Goal: Task Accomplishment & Management: Manage account settings

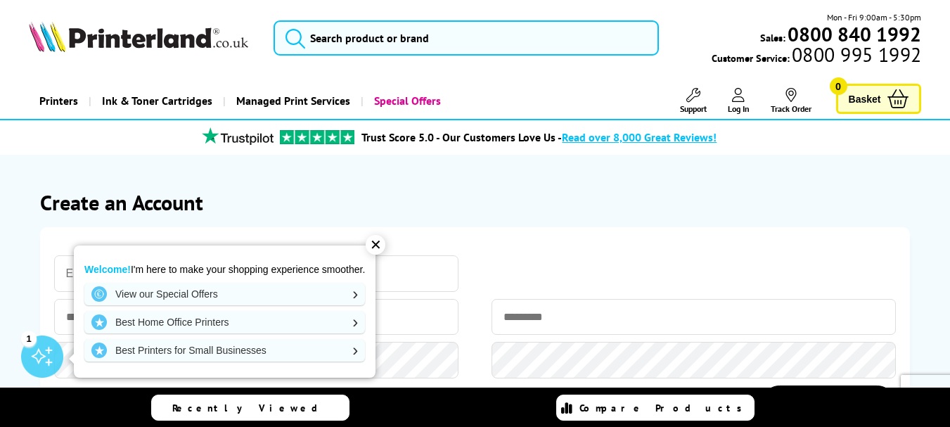
click at [624, 198] on h1 "Create an Account" at bounding box center [475, 201] width 871 height 27
click at [375, 247] on div "✕" at bounding box center [376, 245] width 20 height 20
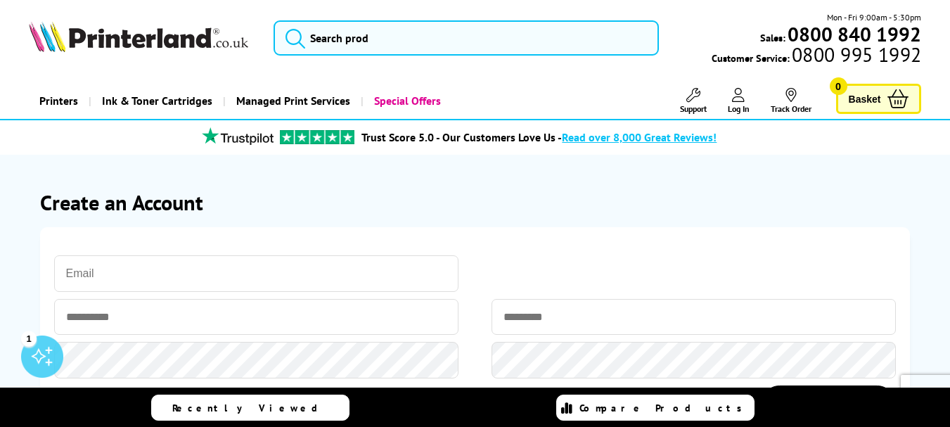
click at [281, 271] on input "email" at bounding box center [256, 273] width 404 height 37
type input "digbvillagepreschool@googlemail.com"
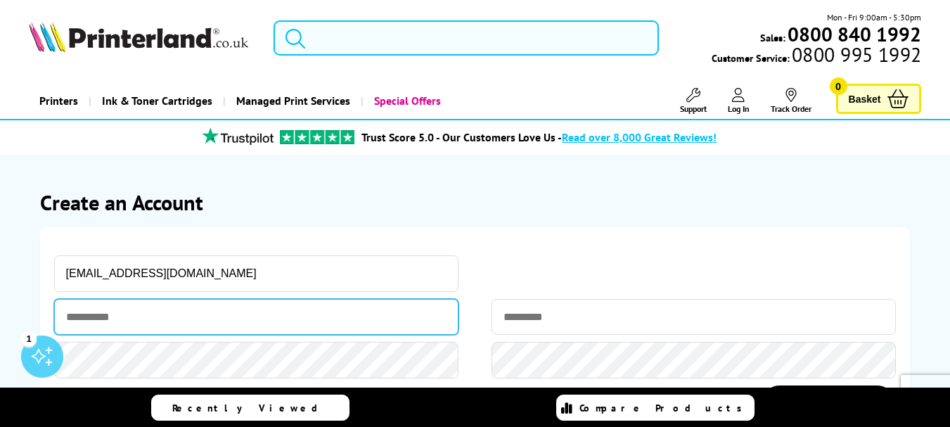
type input "*****"
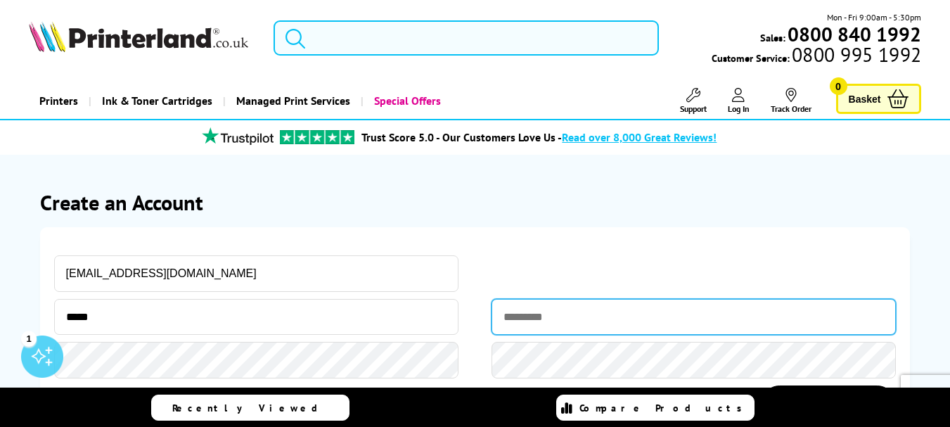
type input "********"
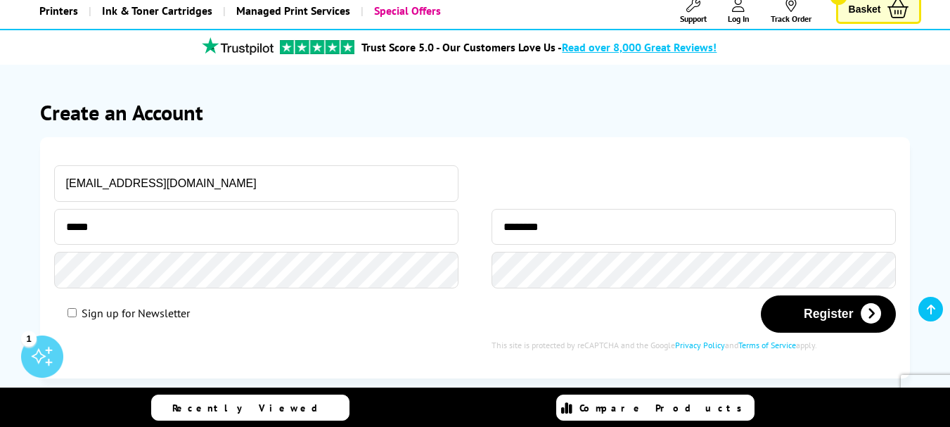
scroll to position [110, 0]
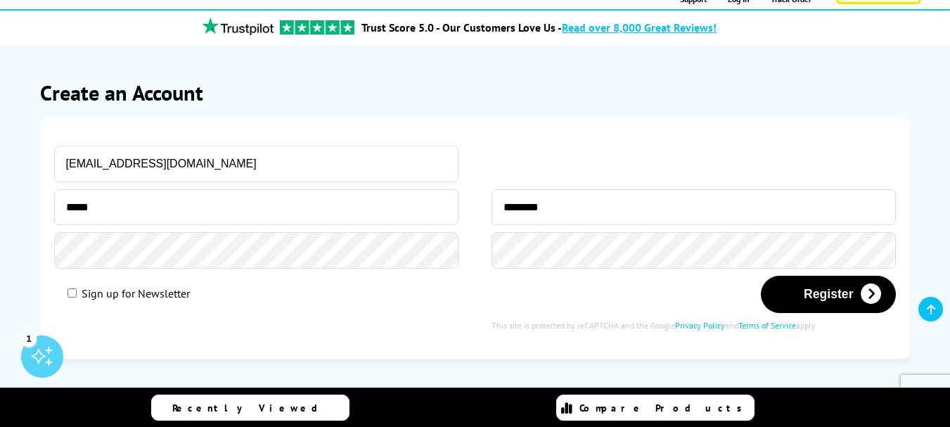
click at [186, 303] on div "Sign up for Newsletter" at bounding box center [256, 293] width 404 height 35
click at [182, 302] on div "Sign up for Newsletter" at bounding box center [256, 293] width 404 height 35
click at [144, 292] on label "Sign up for Newsletter" at bounding box center [136, 293] width 108 height 14
click at [77, 292] on input "Sign up for Newsletter" at bounding box center [72, 292] width 9 height 9
checkbox input "true"
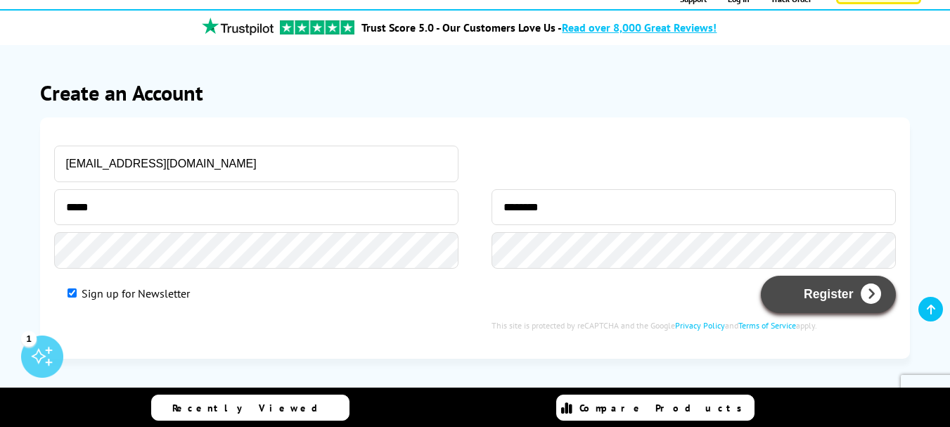
click at [834, 297] on button "Register" at bounding box center [828, 294] width 135 height 37
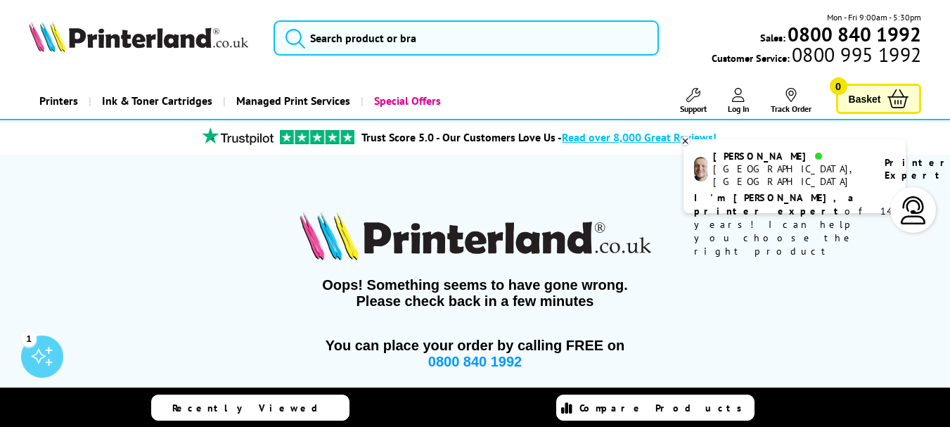
click at [797, 146] on div "Ashley Manchester, UK Printer Expert I'm Ashley, a printer expert of 14 years! …" at bounding box center [794, 176] width 222 height 74
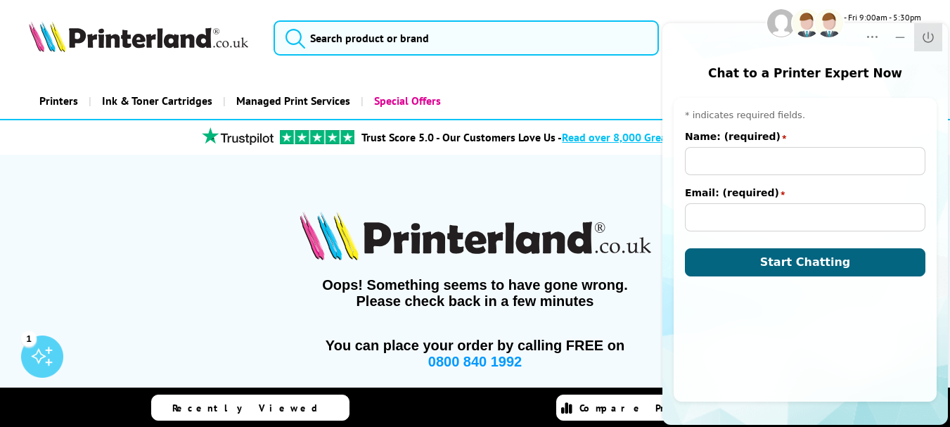
click at [920, 37] on button "Close" at bounding box center [928, 37] width 28 height 28
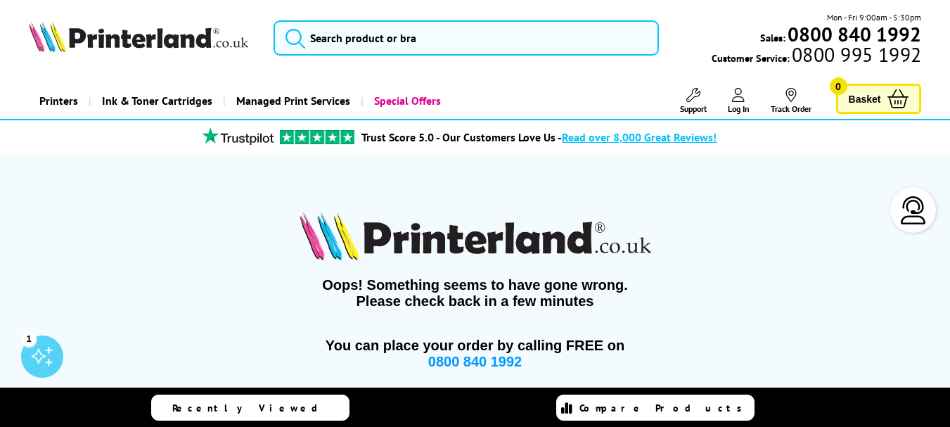
click at [741, 102] on link "Log In" at bounding box center [739, 101] width 22 height 26
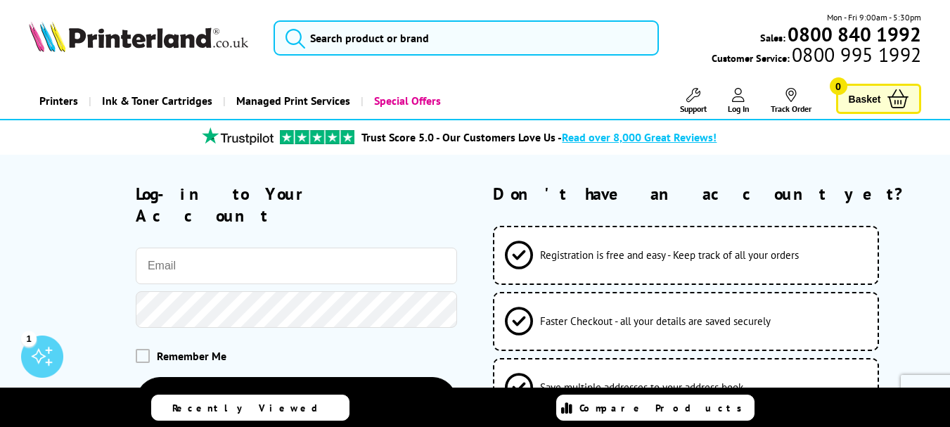
click at [331, 248] on input "email" at bounding box center [296, 266] width 321 height 37
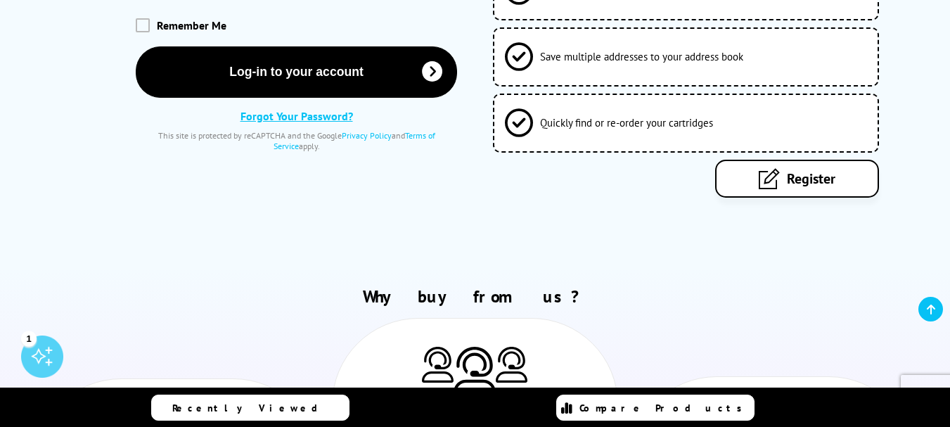
scroll to position [333, 0]
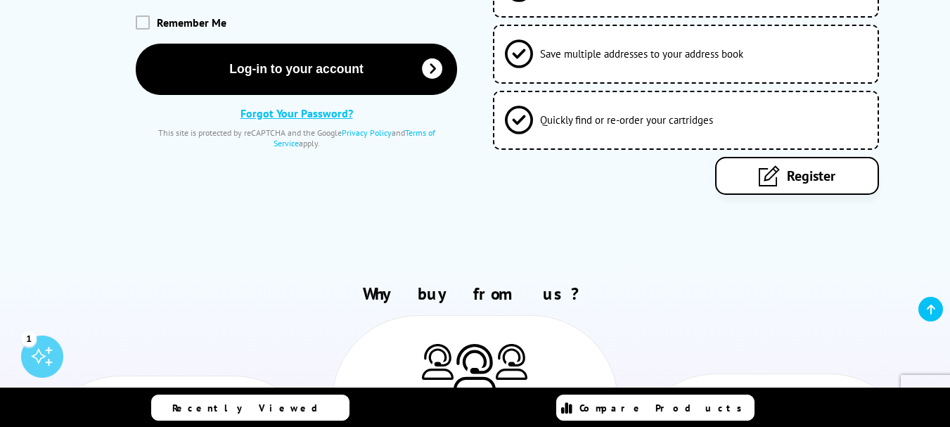
click at [765, 193] on link "Register" at bounding box center [797, 176] width 164 height 38
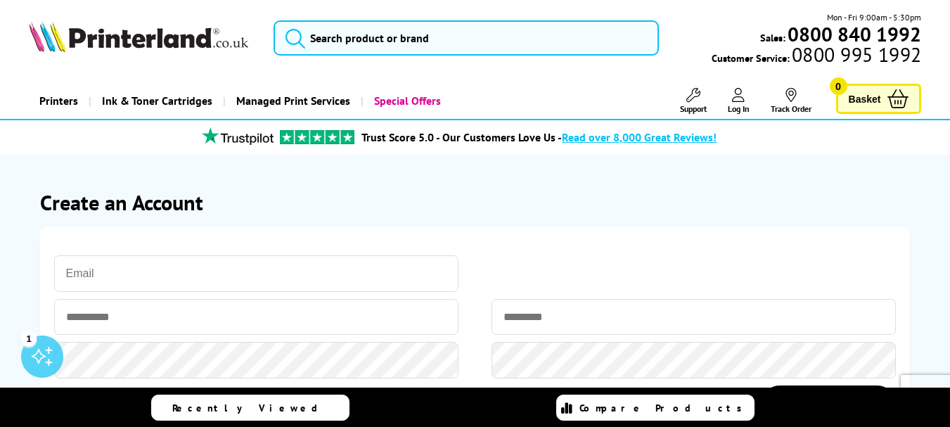
click at [269, 276] on input "email" at bounding box center [256, 273] width 404 height 37
type input "[EMAIL_ADDRESS][DOMAIN_NAME]"
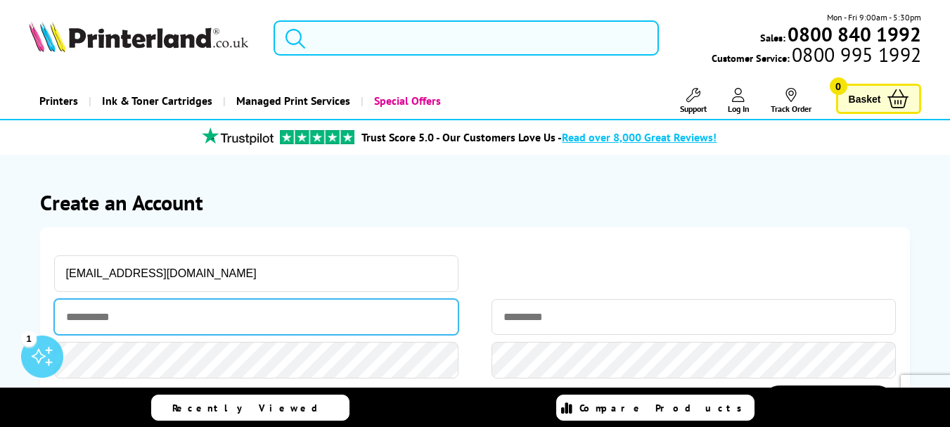
type input "*****"
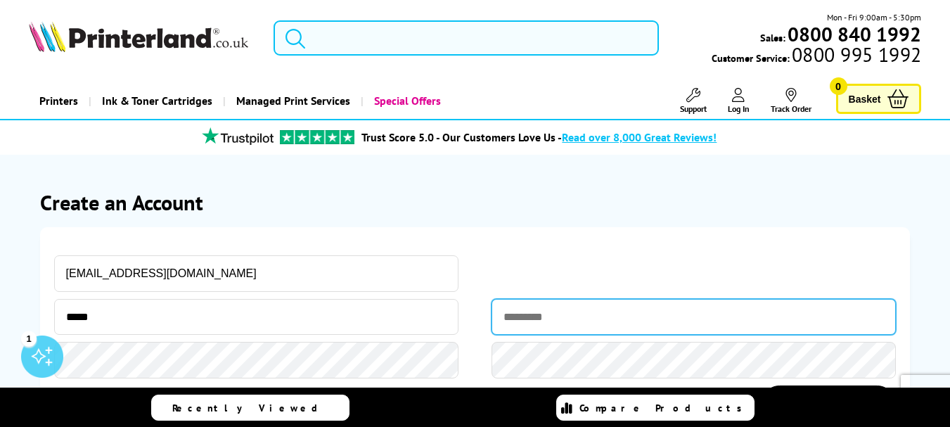
type input "********"
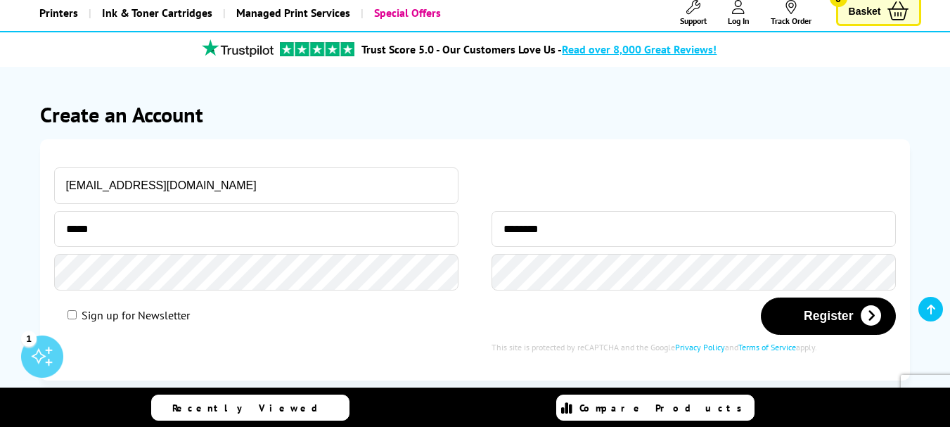
scroll to position [124, 0]
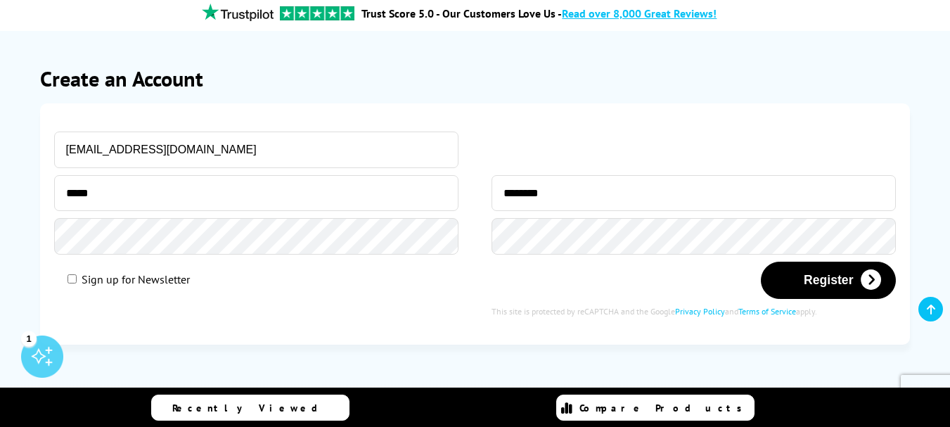
click at [347, 214] on div "*****" at bounding box center [256, 196] width 404 height 43
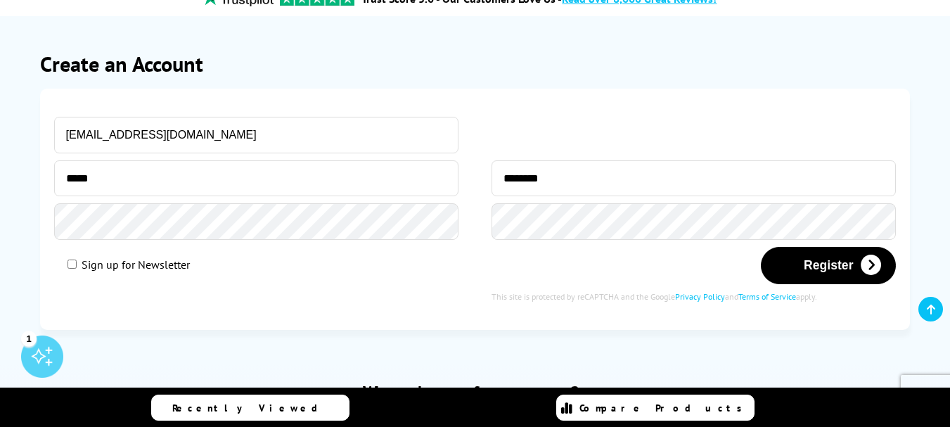
scroll to position [141, 0]
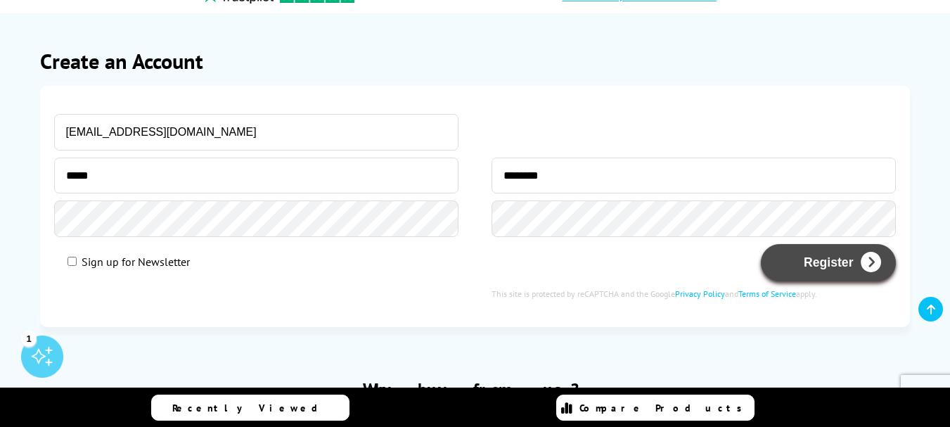
click at [809, 269] on button "Register" at bounding box center [828, 262] width 135 height 37
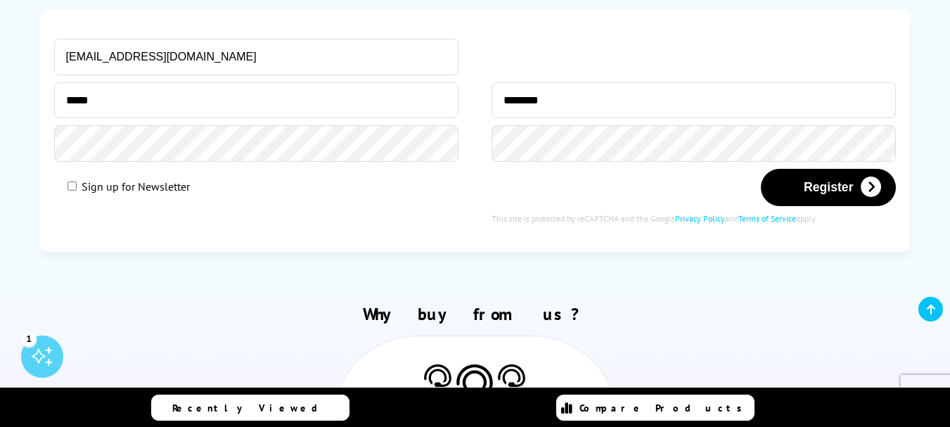
scroll to position [351, 0]
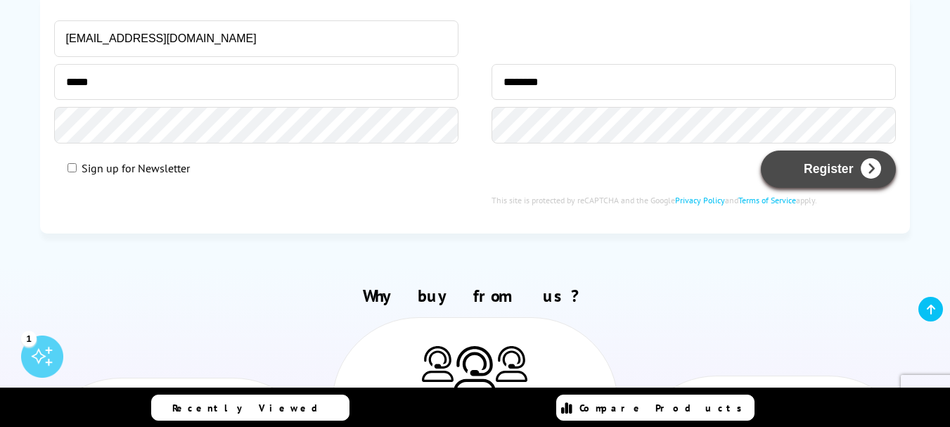
click at [783, 181] on button "Register" at bounding box center [828, 168] width 135 height 37
click at [811, 172] on button "Register" at bounding box center [828, 168] width 135 height 37
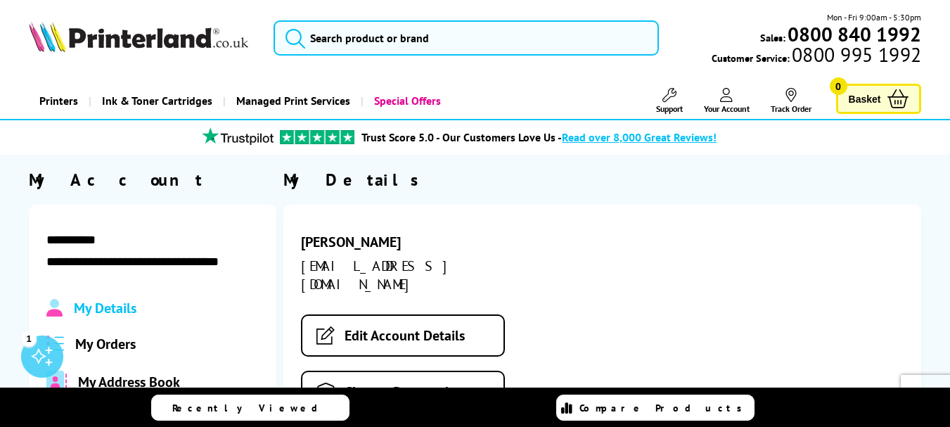
click at [948, 115] on div "Printers Laser Printers Colour Laser Printers A4 Colour Laser Printers Scanners" at bounding box center [475, 101] width 950 height 36
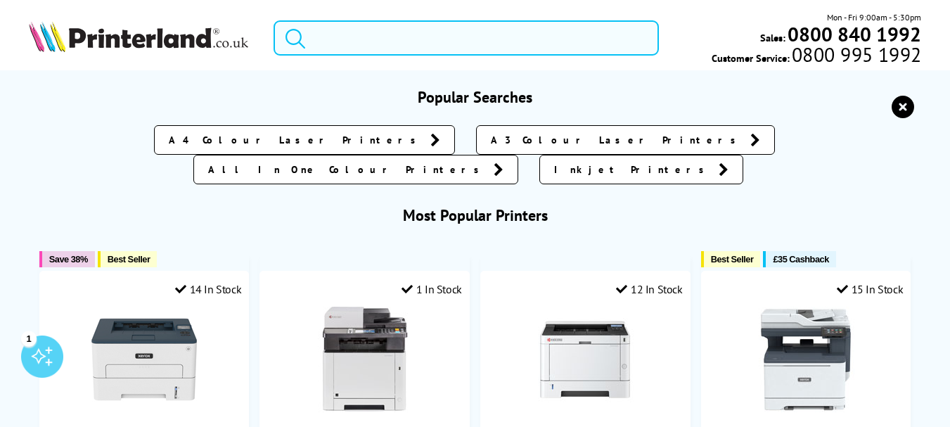
click at [363, 40] on input "search" at bounding box center [466, 37] width 385 height 35
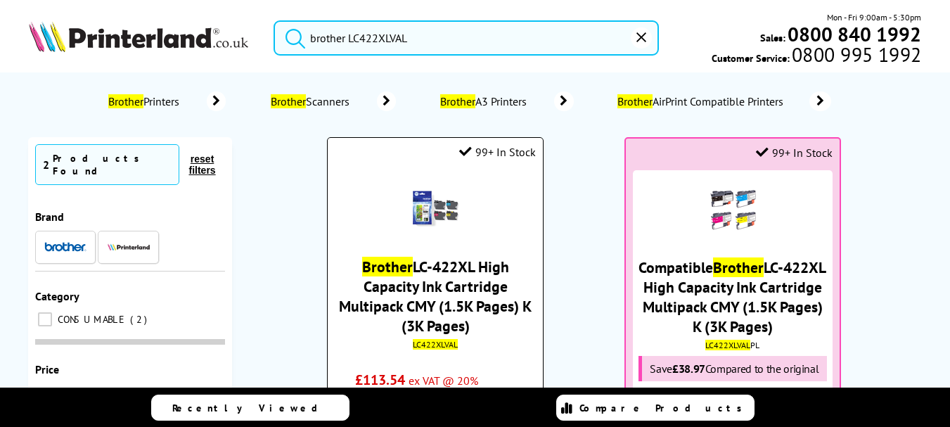
type input "brother LC422XLVAL"
click at [468, 291] on link "Brother LC-422XL High Capacity Ink Cartridge Multipack CMY (1.5K Pages) K (3K P…" at bounding box center [435, 296] width 193 height 79
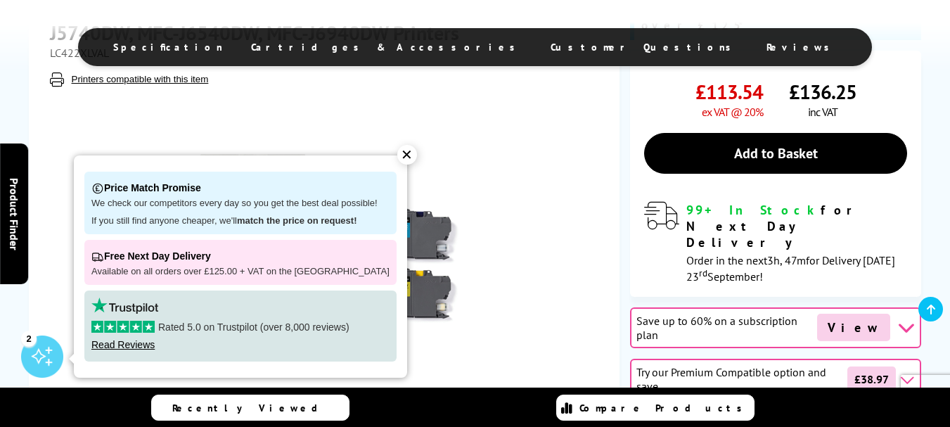
scroll to position [252, 0]
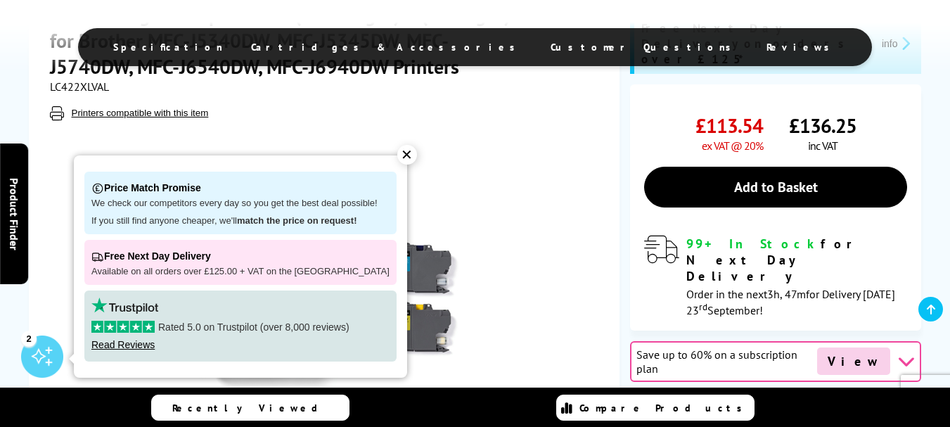
drag, startPoint x: 0, startPoint y: 0, endPoint x: 960, endPoint y: 44, distance: 960.8
click at [397, 155] on div "✕" at bounding box center [407, 155] width 20 height 20
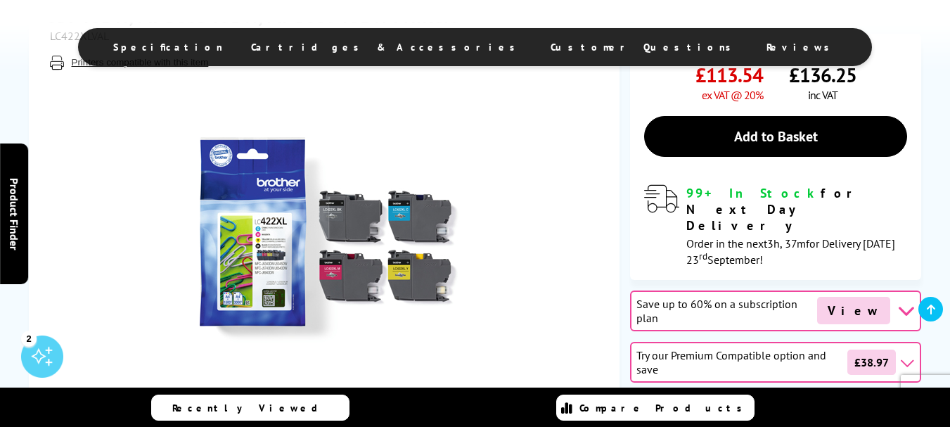
scroll to position [278, 0]
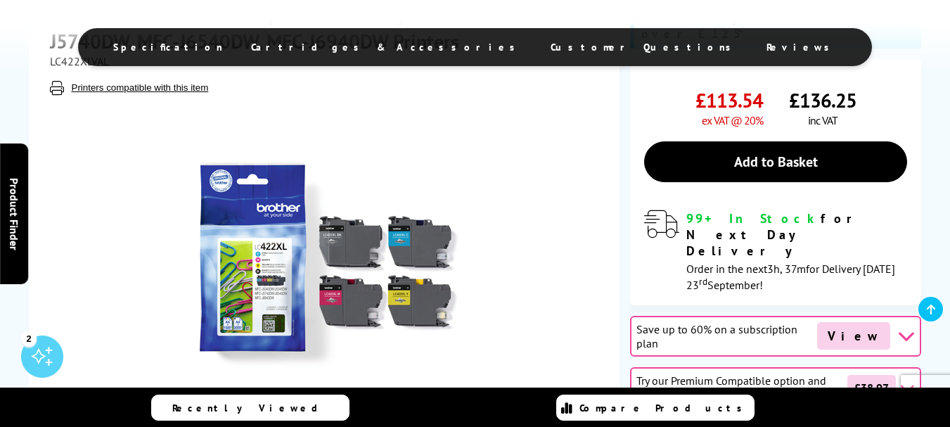
click at [893, 316] on div "Save up to 60% on a subscription plan View" at bounding box center [775, 336] width 291 height 41
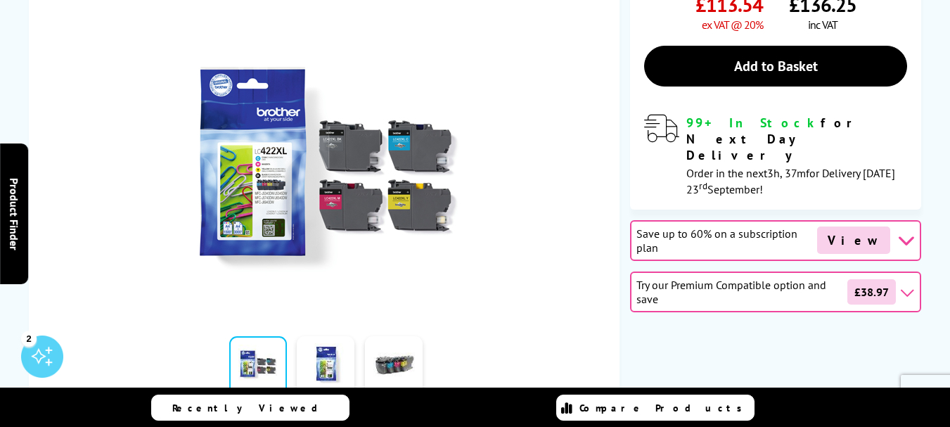
scroll to position [0, 0]
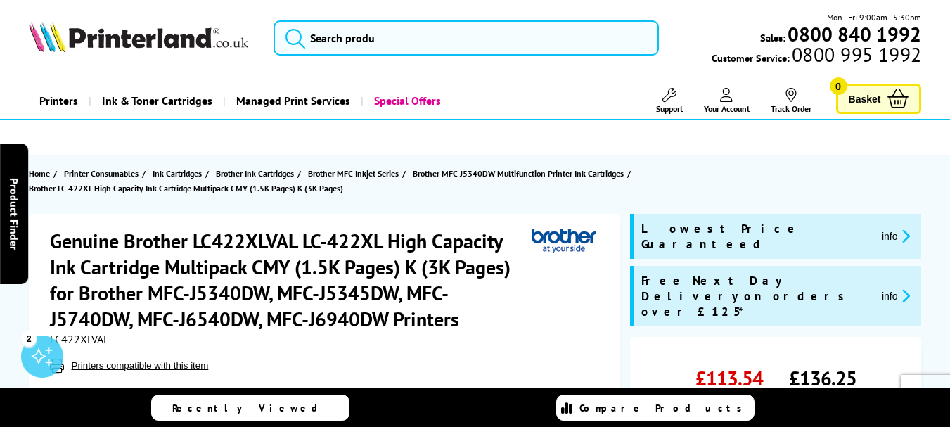
click at [730, 108] on span "Your Account" at bounding box center [727, 108] width 46 height 11
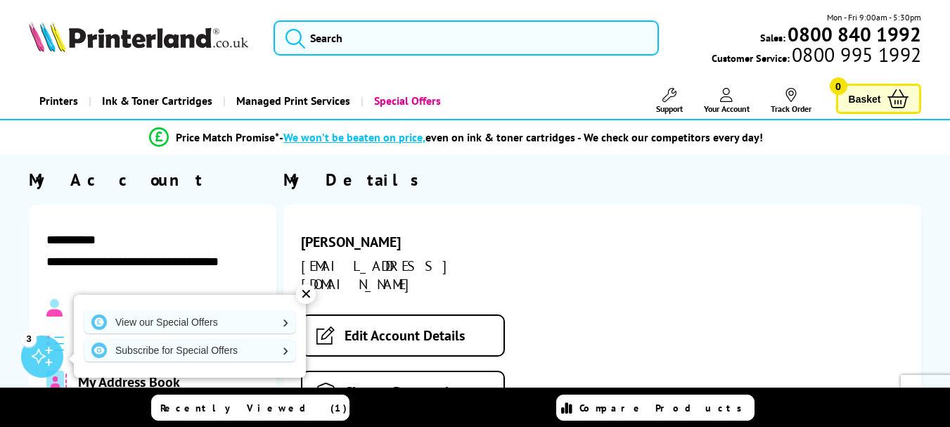
click at [836, 201] on div "My Details [PERSON_NAME] [EMAIL_ADDRESS][DOMAIN_NAME] Edit Account Details Chan…" at bounding box center [602, 332] width 638 height 326
click at [307, 296] on div "✕" at bounding box center [306, 294] width 20 height 20
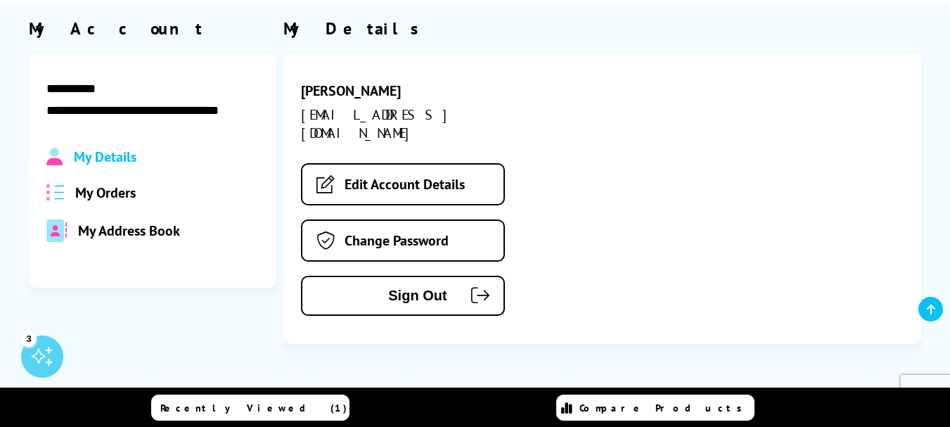
scroll to position [212, 0]
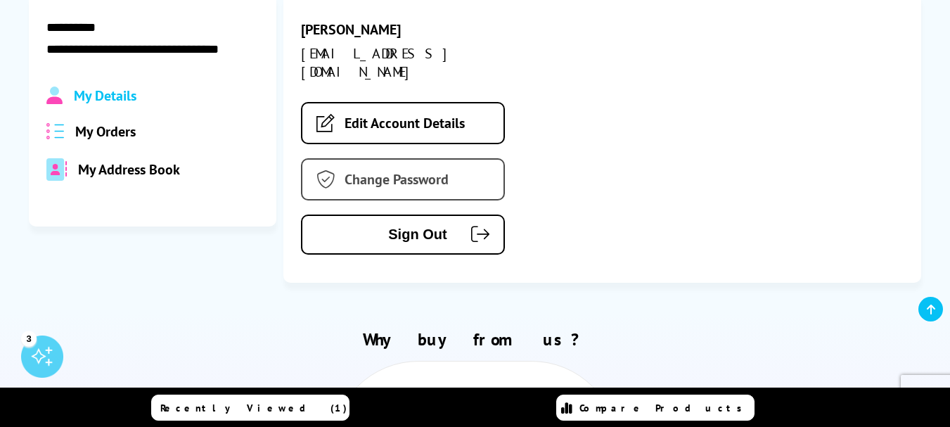
click at [411, 160] on link "Change Password" at bounding box center [403, 179] width 204 height 42
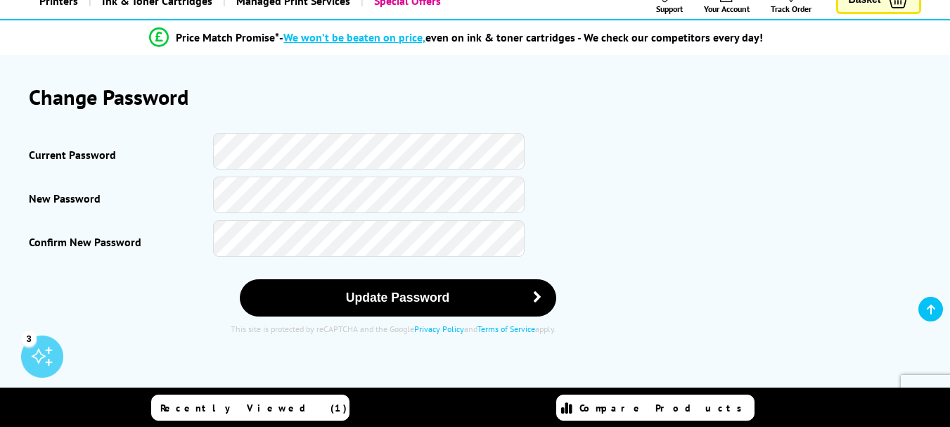
scroll to position [193, 0]
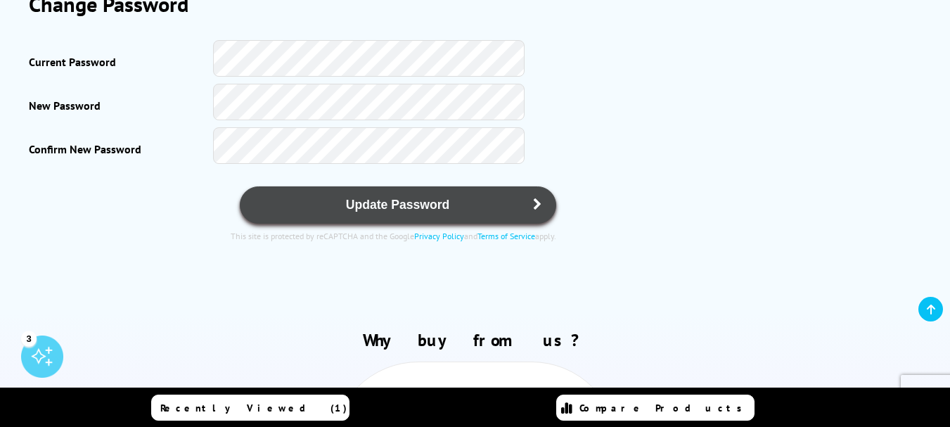
click at [419, 209] on span "Update Password" at bounding box center [398, 205] width 273 height 15
